Goal: Navigation & Orientation: Find specific page/section

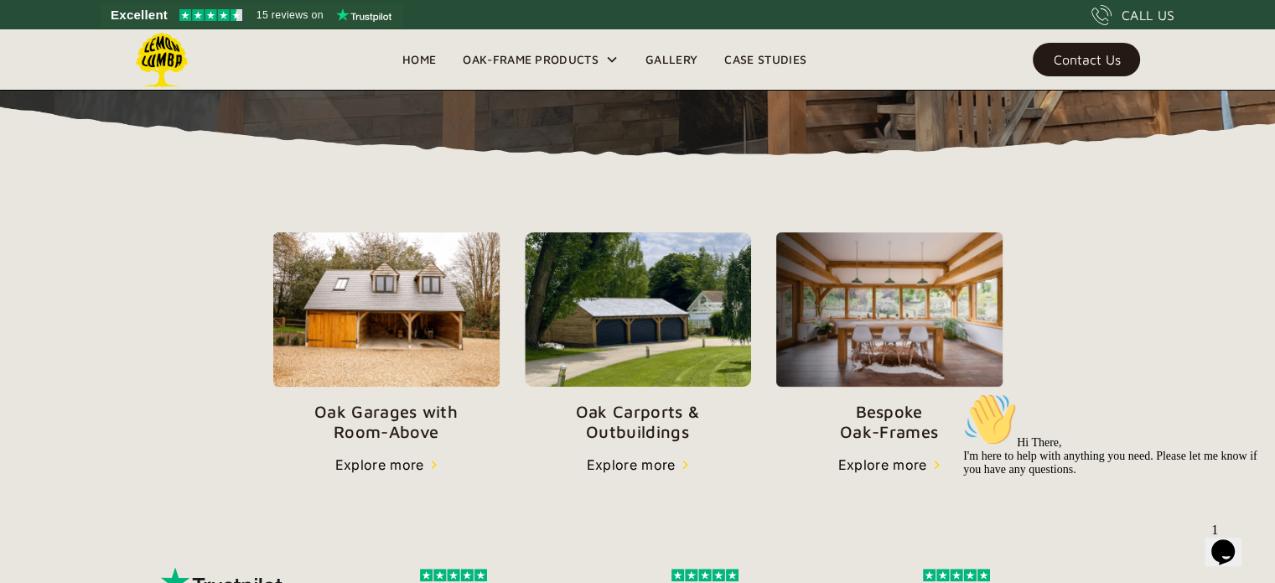
scroll to position [469, 0]
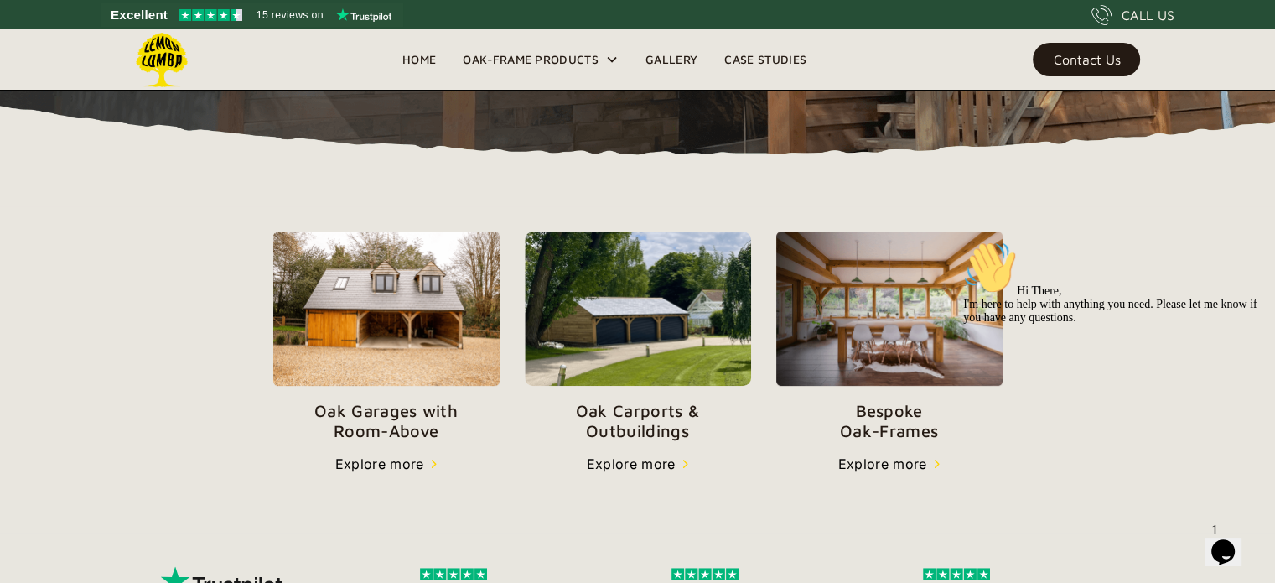
click at [625, 324] on img at bounding box center [638, 308] width 226 height 154
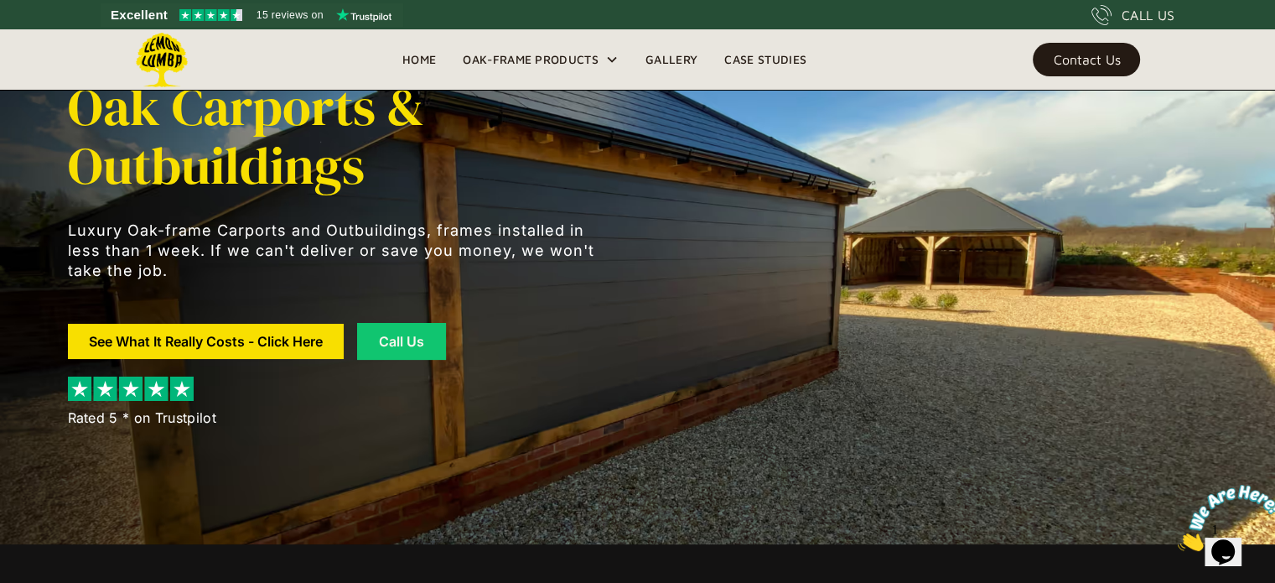
scroll to position [39, 0]
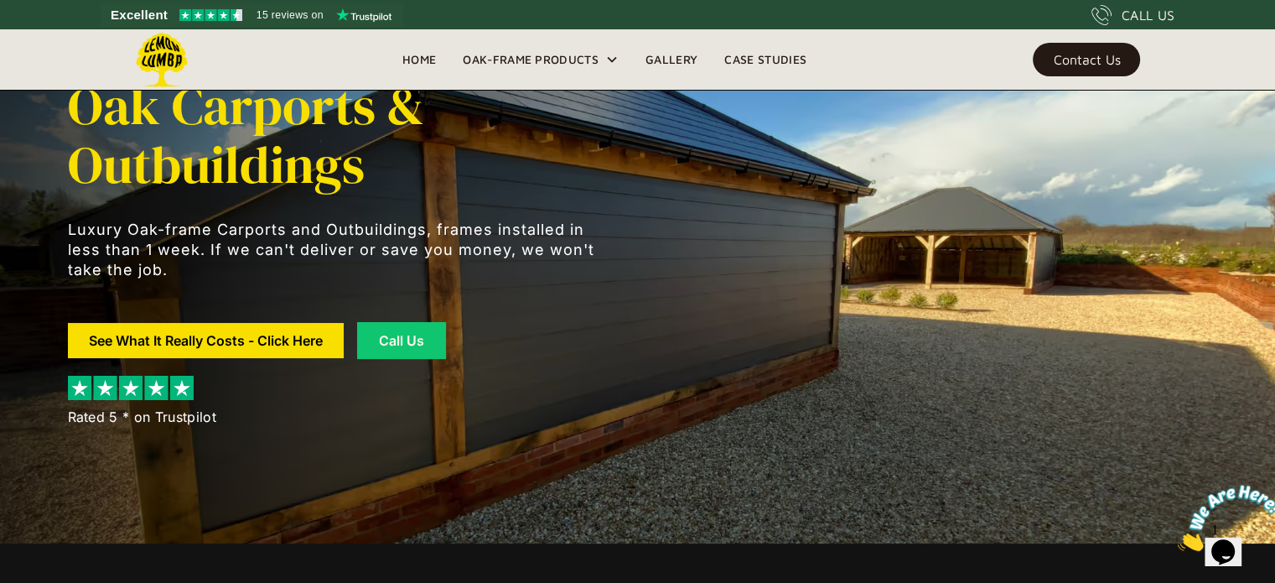
click at [672, 55] on link "Gallery" at bounding box center [671, 59] width 79 height 25
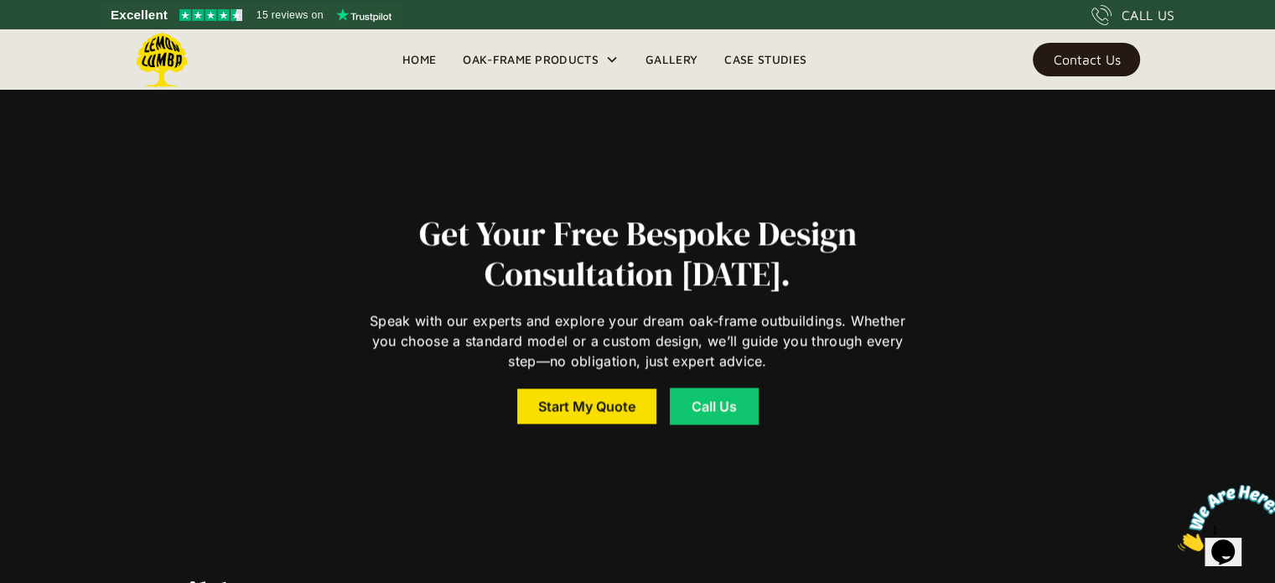
scroll to position [2564, 0]
